Goal: Task Accomplishment & Management: Manage account settings

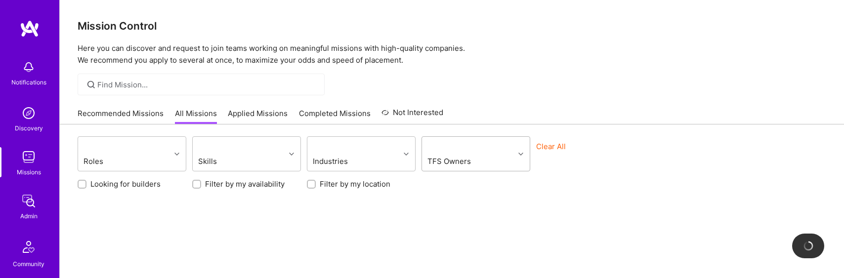
click at [491, 149] on div at bounding box center [468, 147] width 85 height 12
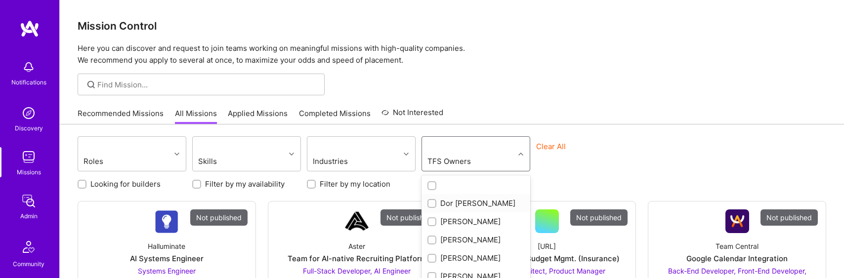
click at [468, 201] on div "Dor Groner" at bounding box center [476, 203] width 97 height 10
checkbox input "true"
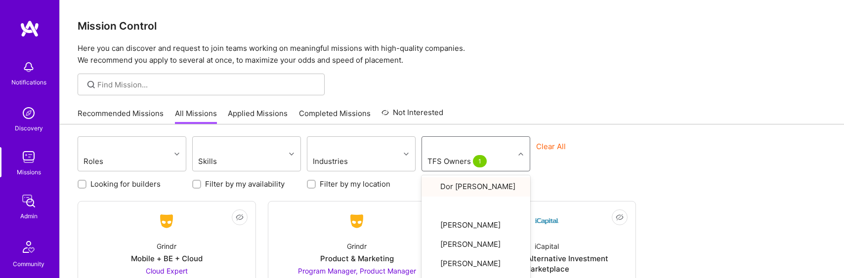
click at [667, 138] on div "Roles Skills Industries option Dor Groner, selected. option Dor Groner focused,…" at bounding box center [452, 155] width 749 height 38
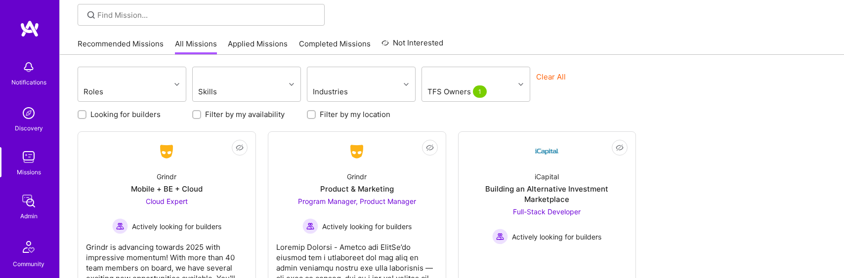
scroll to position [70, 0]
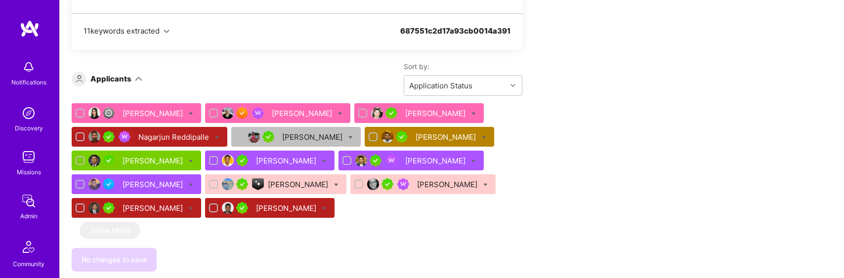
scroll to position [573, 0]
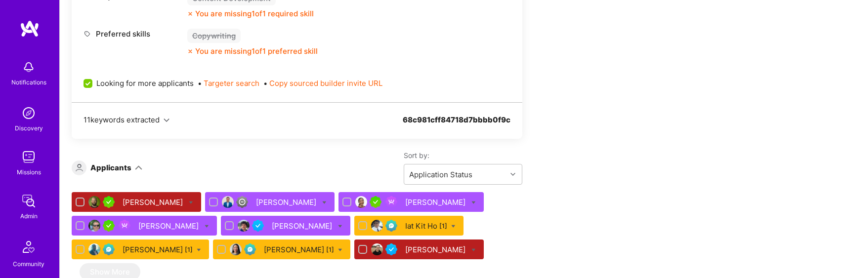
scroll to position [1362, 0]
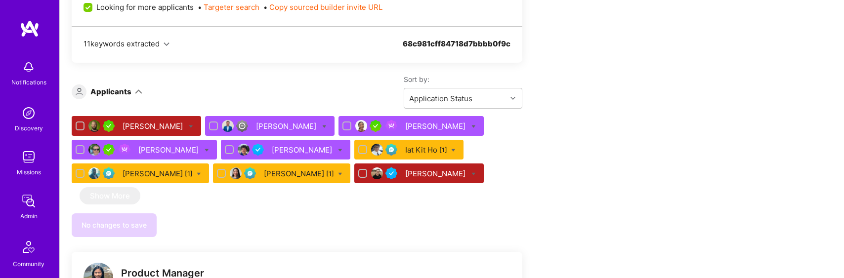
click at [295, 169] on div "[PERSON_NAME] [1]" at bounding box center [299, 174] width 70 height 10
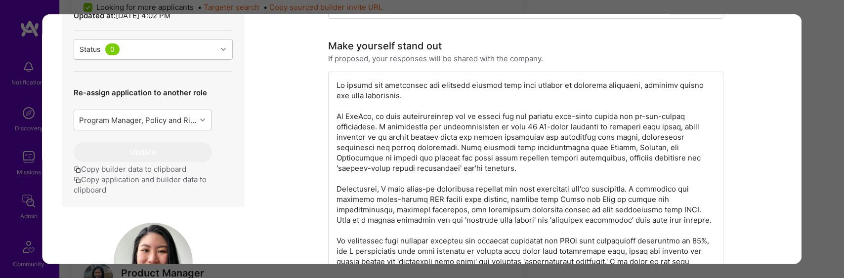
scroll to position [451, 0]
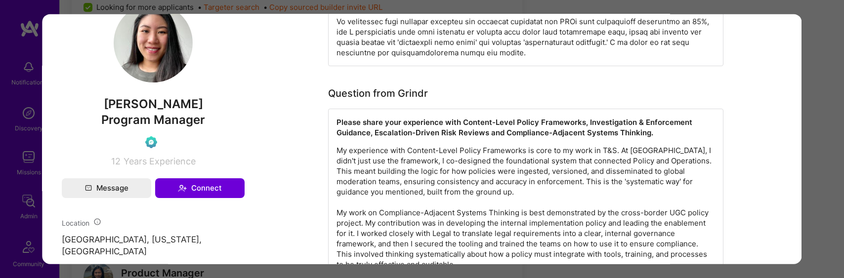
click at [836, 120] on div "Application 8 of 9 Admin data Details User ID: 68e059e9e97b1e2cbf9c4bb2 Admin: …" at bounding box center [422, 139] width 844 height 278
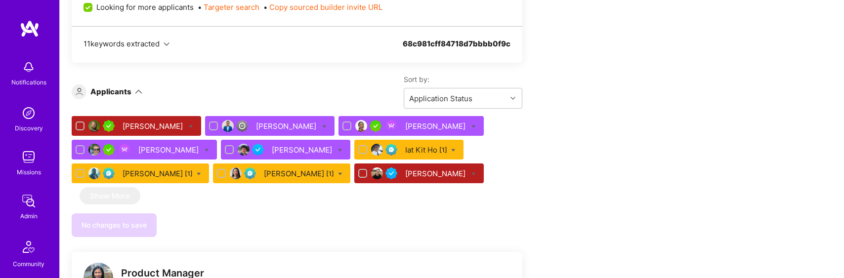
click at [288, 169] on div "[PERSON_NAME] [1]" at bounding box center [299, 174] width 70 height 10
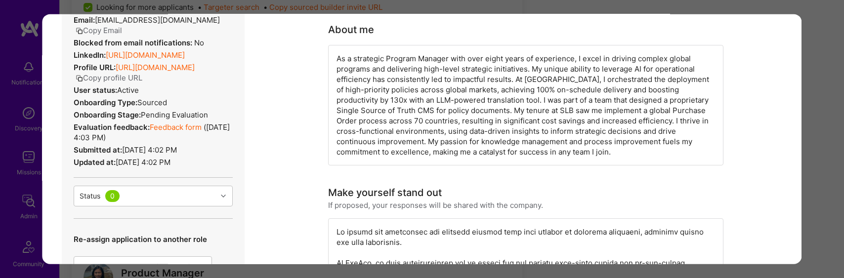
scroll to position [220, 0]
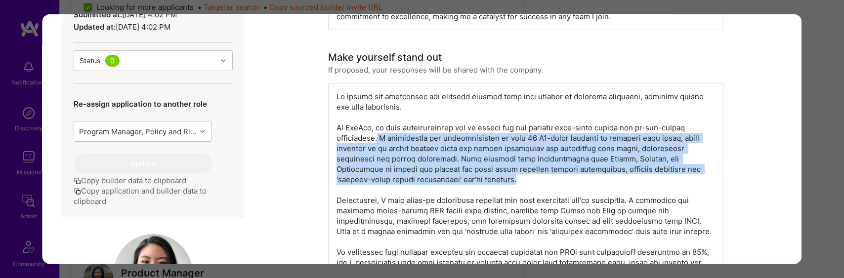
drag, startPoint x: 384, startPoint y: 139, endPoint x: 609, endPoint y: 183, distance: 229.3
click at [609, 183] on div "modal" at bounding box center [525, 190] width 395 height 214
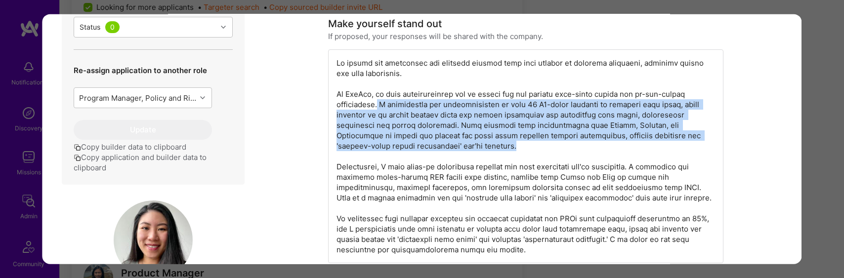
scroll to position [316, 0]
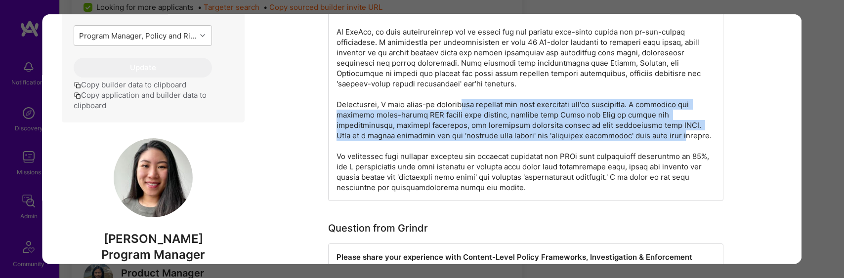
drag, startPoint x: 470, startPoint y: 109, endPoint x: 621, endPoint y: 135, distance: 153.4
click at [621, 134] on div "modal" at bounding box center [525, 94] width 395 height 214
click at [621, 136] on div "modal" at bounding box center [525, 94] width 395 height 214
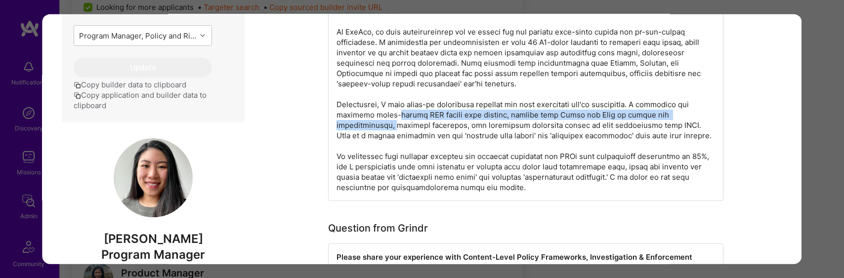
drag, startPoint x: 388, startPoint y: 114, endPoint x: 707, endPoint y: 117, distance: 318.9
click at [707, 117] on div "modal" at bounding box center [525, 94] width 395 height 214
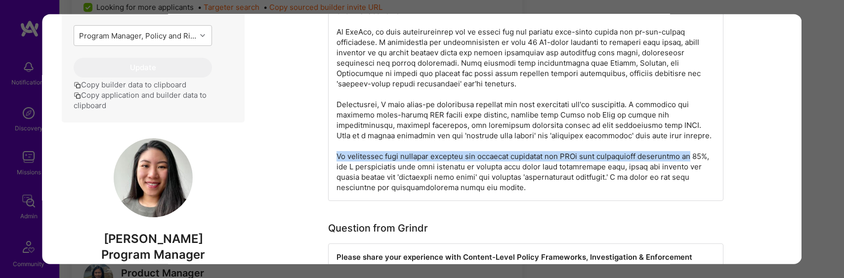
drag, startPoint x: 335, startPoint y: 158, endPoint x: 699, endPoint y: 161, distance: 364.3
click at [699, 161] on div "modal" at bounding box center [525, 94] width 395 height 214
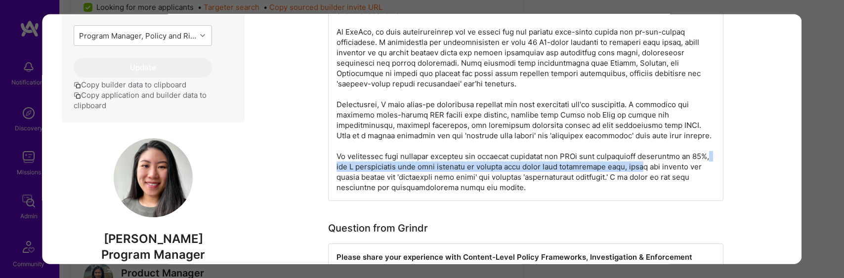
drag, startPoint x: 354, startPoint y: 167, endPoint x: 665, endPoint y: 170, distance: 310.5
click at [665, 170] on div "modal" at bounding box center [525, 94] width 395 height 214
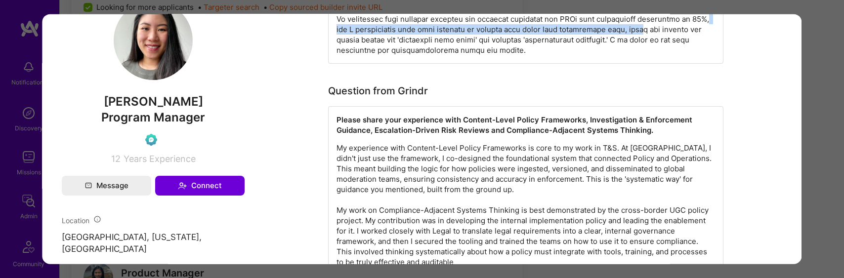
scroll to position [467, 0]
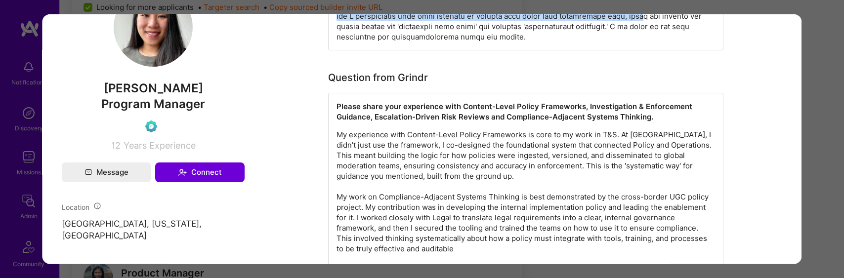
click at [162, 92] on span "[PERSON_NAME]" at bounding box center [153, 88] width 183 height 15
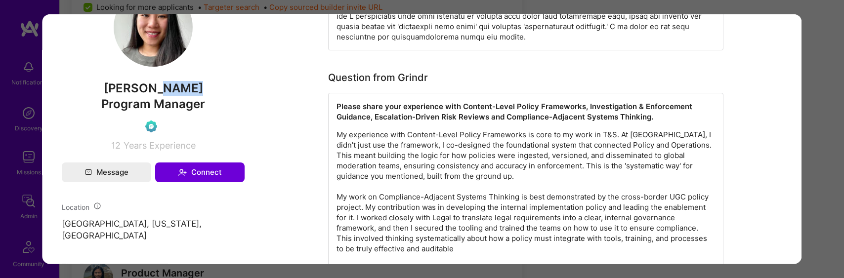
click at [162, 92] on span "[PERSON_NAME]" at bounding box center [153, 88] width 183 height 15
copy span "[PERSON_NAME]"
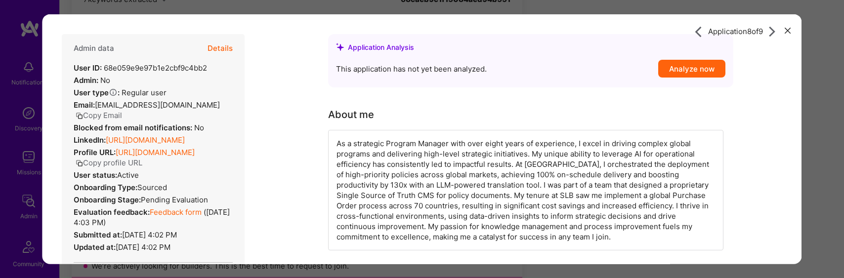
scroll to position [0, 0]
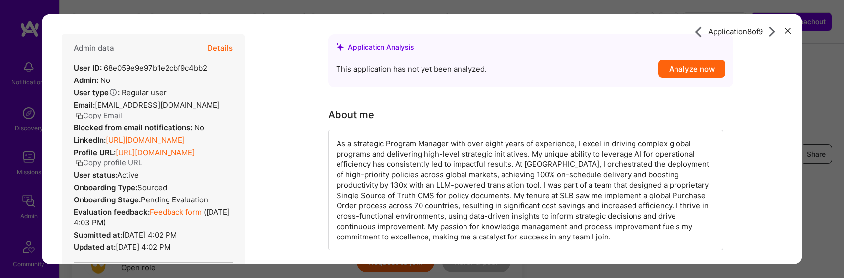
click at [646, 1] on div "Application 8 of 9 Admin data Details User ID: 68e059e9e97b1e2cbf9c4bb2 Admin: …" at bounding box center [422, 139] width 844 height 278
click at [634, 8] on div "Application 8 of 9 Admin data Details User ID: 68e059e9e97b1e2cbf9c4bb2 Admin: …" at bounding box center [422, 139] width 844 height 278
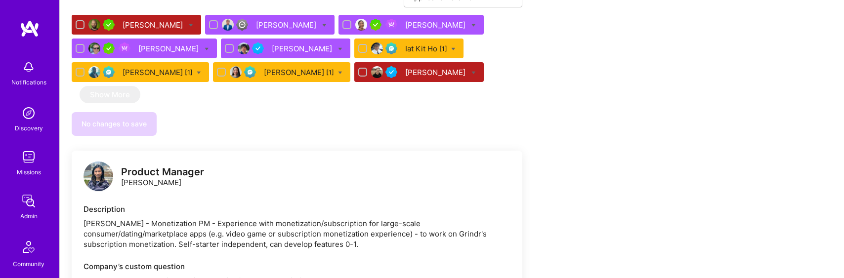
scroll to position [1392, 0]
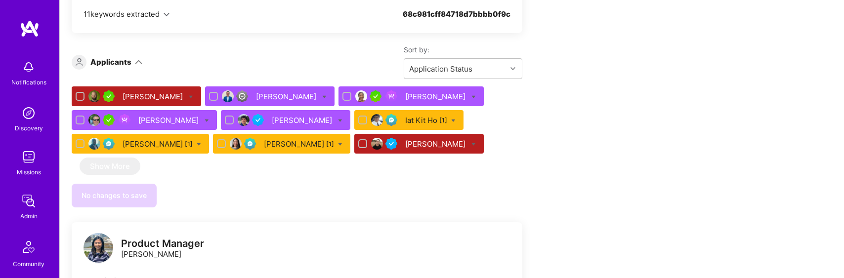
click at [151, 139] on div "[PERSON_NAME] [1]" at bounding box center [158, 144] width 70 height 10
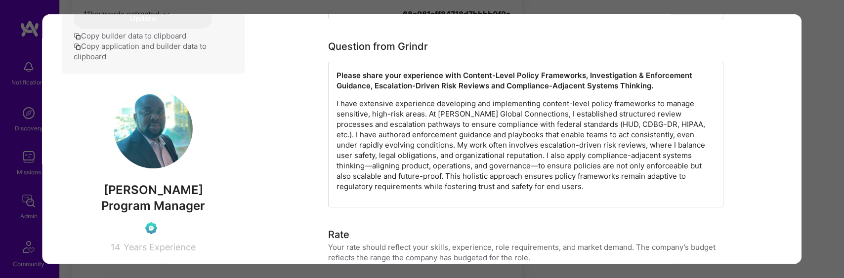
scroll to position [350, 0]
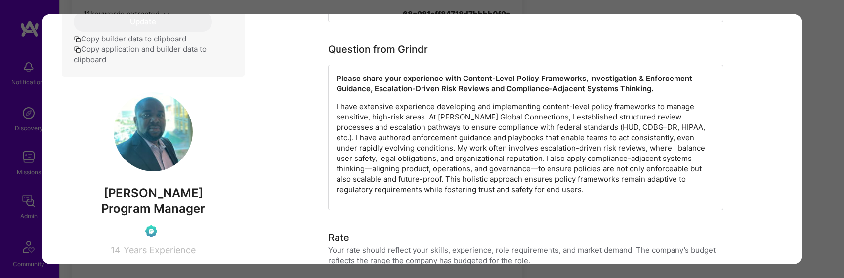
click at [818, 113] on div "Application 7 of 9 Admin data Details User ID: 68d17857d906d16647b67fae Admin: …" at bounding box center [422, 139] width 844 height 278
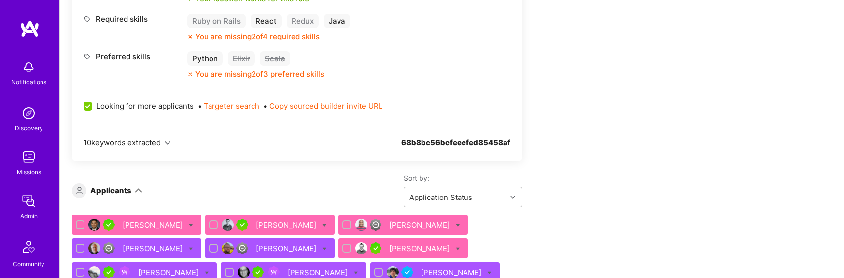
scroll to position [634, 0]
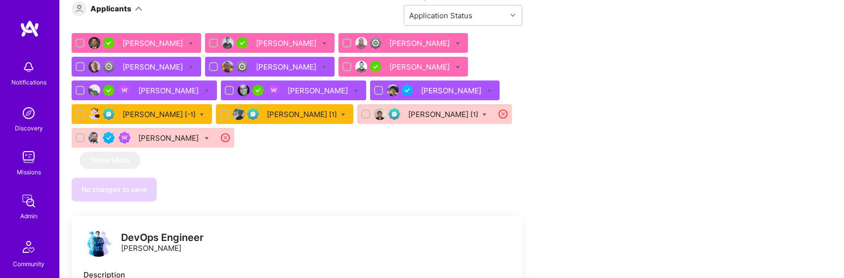
click at [301, 114] on div "Mehrdad Youssefi [1]" at bounding box center [302, 114] width 70 height 10
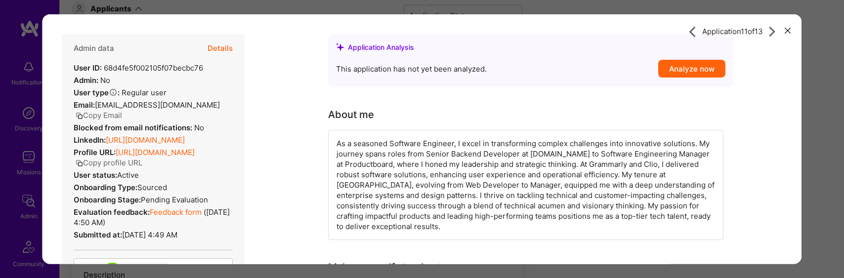
scroll to position [407, 0]
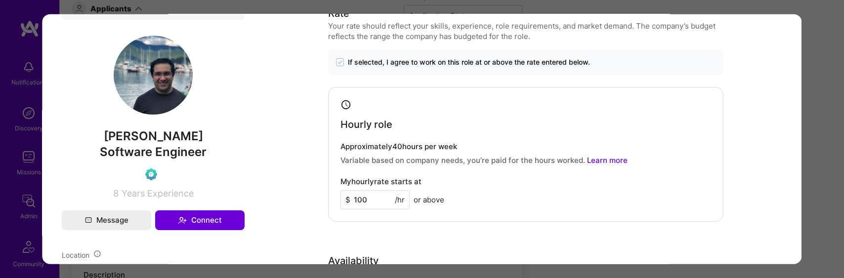
click at [811, 118] on div "Application 11 of 13 Admin data Details User ID: 68d4fe5f002105f07becbc76 Admin…" at bounding box center [422, 139] width 844 height 278
